Goal: Transaction & Acquisition: Purchase product/service

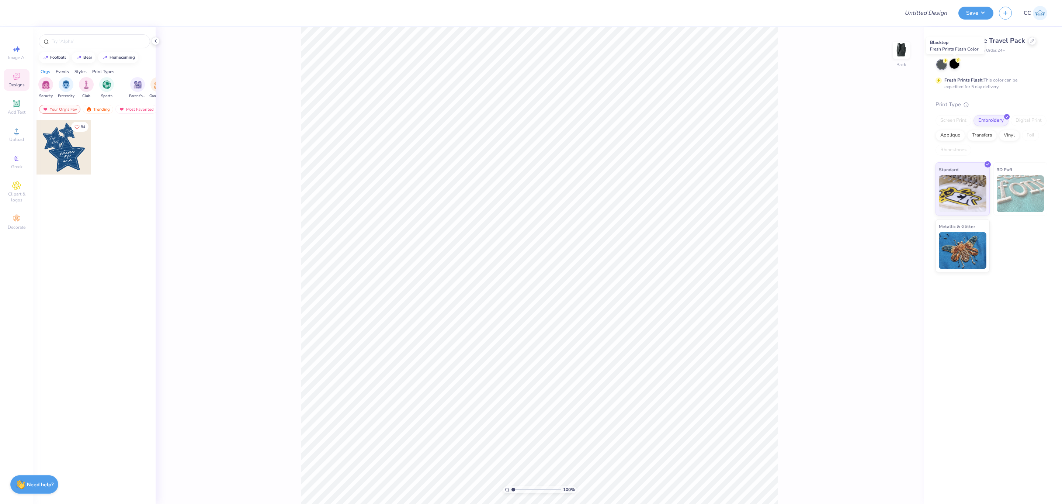
click at [957, 68] on div at bounding box center [955, 64] width 10 height 10
